Goal: Transaction & Acquisition: Download file/media

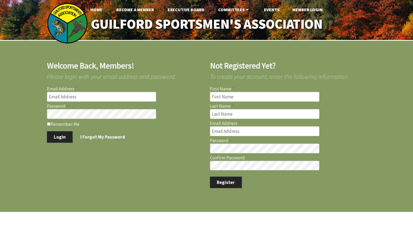
click at [75, 96] on input "Email Address" at bounding box center [101, 97] width 109 height 10
type input "[EMAIL_ADDRESS][DOMAIN_NAME]"
click at [55, 138] on button "Login" at bounding box center [60, 136] width 26 height 11
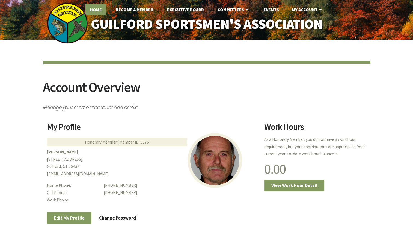
click at [98, 11] on link "Home" at bounding box center [95, 9] width 21 height 11
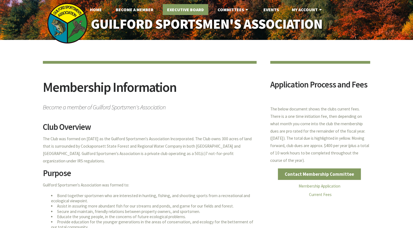
click at [177, 10] on link "Executive Board" at bounding box center [186, 9] width 46 height 11
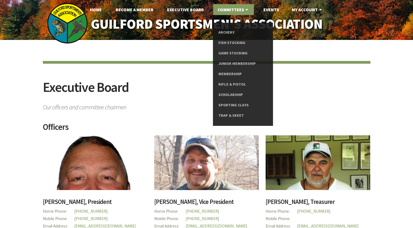
click at [226, 10] on link "Committees" at bounding box center [233, 9] width 41 height 11
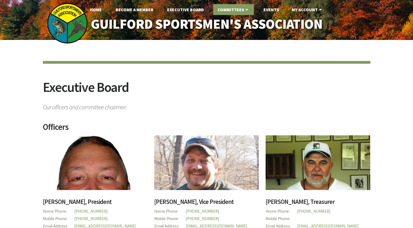
click at [227, 10] on link "Committees" at bounding box center [233, 9] width 41 height 11
click at [272, 10] on link "Events" at bounding box center [271, 9] width 24 height 11
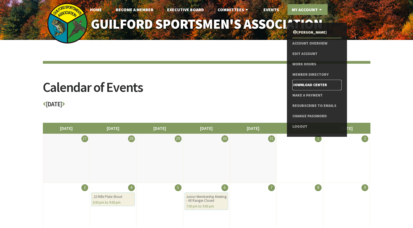
click at [309, 84] on link "Download Center" at bounding box center [316, 85] width 49 height 10
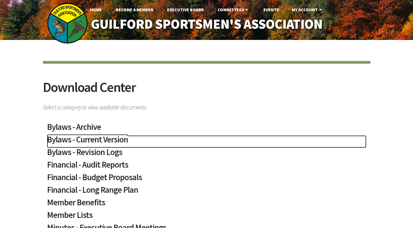
click at [119, 140] on h2 "Bylaws - Current Version" at bounding box center [206, 141] width 319 height 13
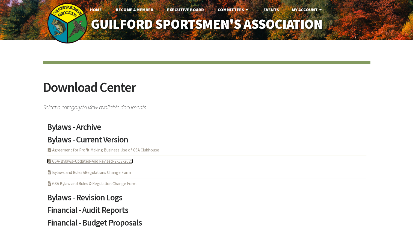
click at [109, 160] on link "PDF Acrobat Document GSA-Bylaws-Updated-And Revised-2-13-2025" at bounding box center [90, 160] width 86 height 5
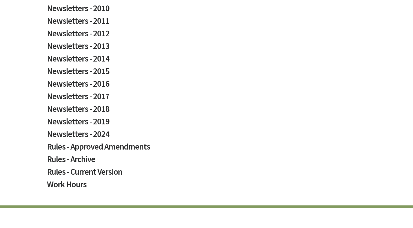
scroll to position [354, 0]
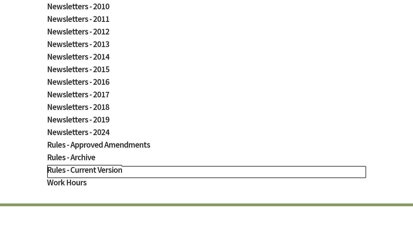
click at [110, 170] on h2 "Rules - Current Version" at bounding box center [206, 171] width 319 height 13
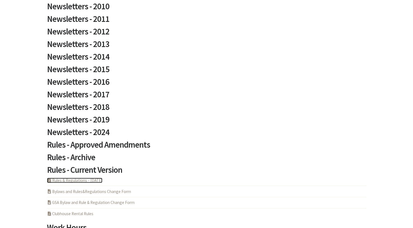
click at [52, 180] on link "PDF Acrobat Document Rules & Regulations - 5-6-2025" at bounding box center [74, 179] width 55 height 5
